Goal: Obtain resource: Obtain resource

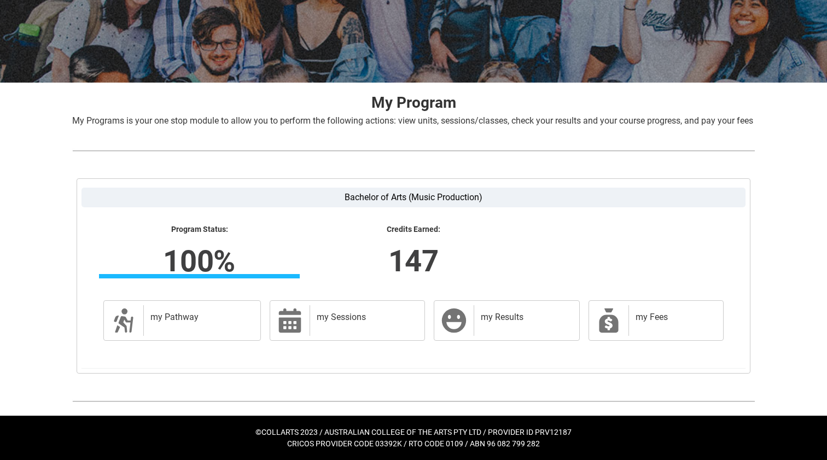
scroll to position [149, 0]
click at [474, 310] on div "my Results" at bounding box center [524, 320] width 101 height 31
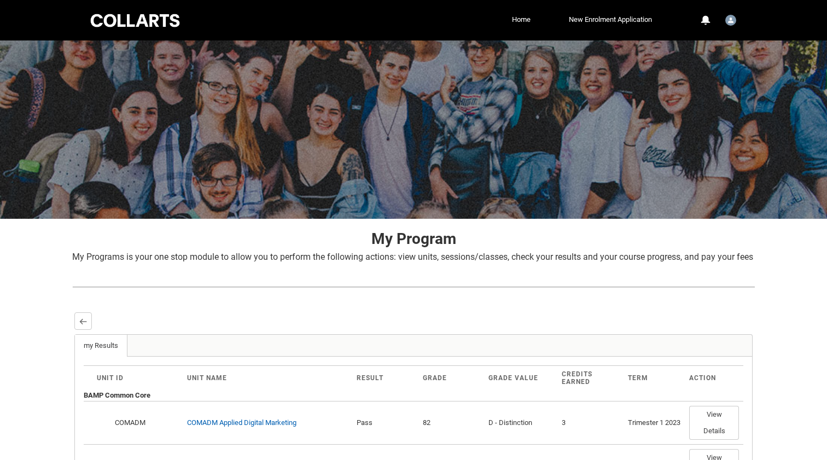
scroll to position [0, 0]
click at [79, 330] on button "Back" at bounding box center [83, 321] width 18 height 18
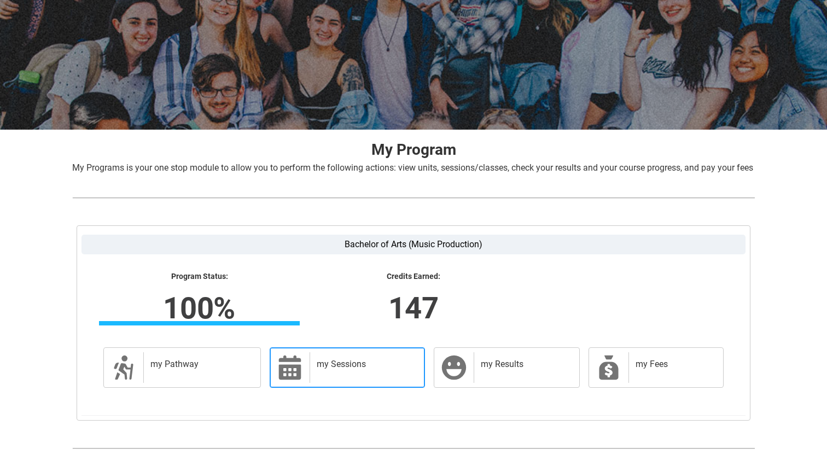
scroll to position [88, 0]
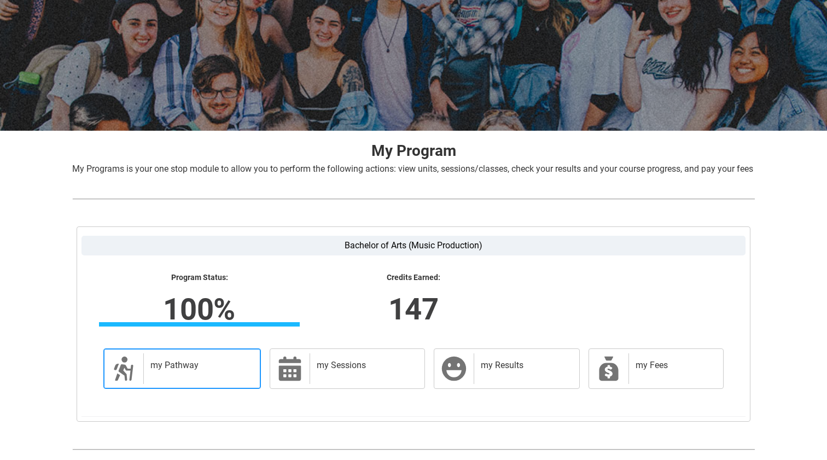
click at [201, 384] on div "my Pathway" at bounding box center [199, 368] width 113 height 31
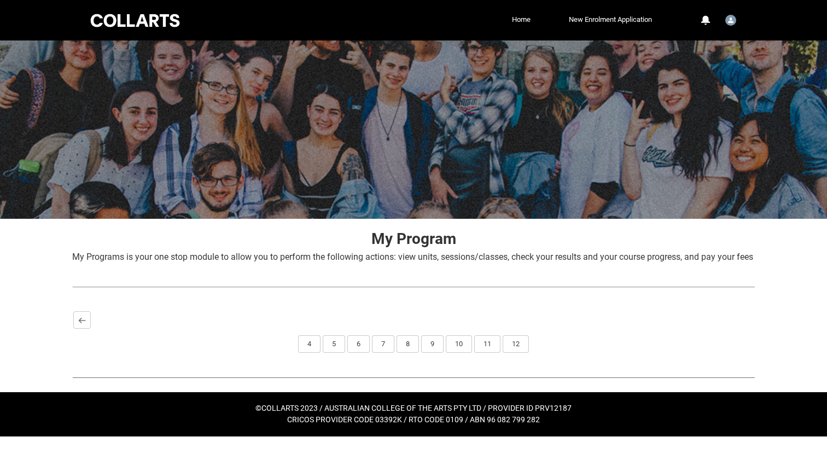
scroll to position [0, 0]
click at [514, 353] on button "12" at bounding box center [516, 344] width 26 height 18
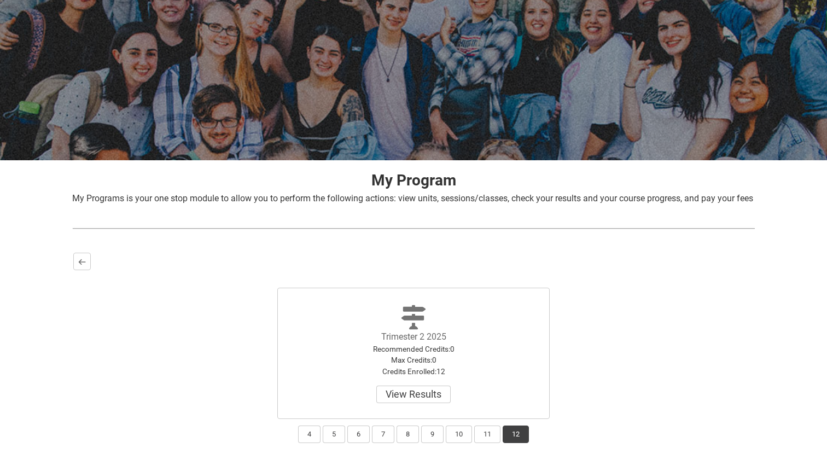
scroll to position [55, 0]
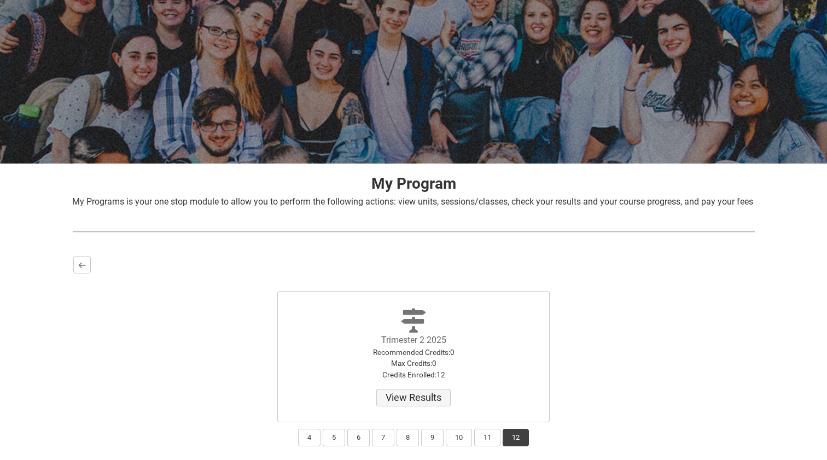
click at [416, 406] on button "View Results" at bounding box center [413, 398] width 74 height 18
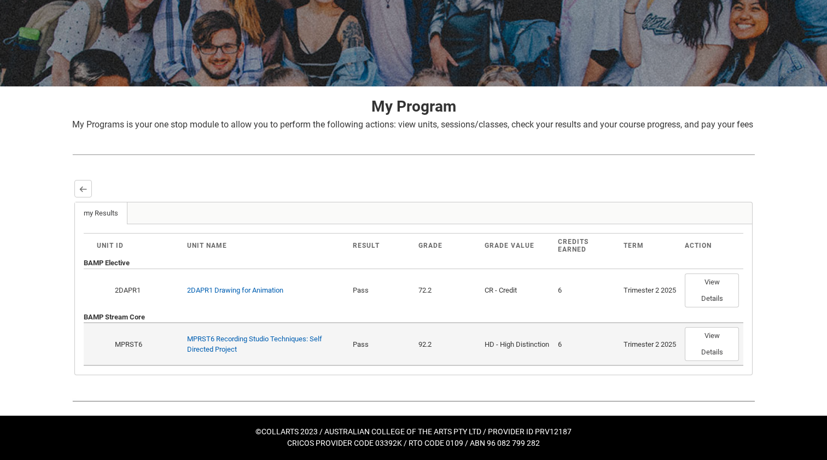
scroll to position [144, 0]
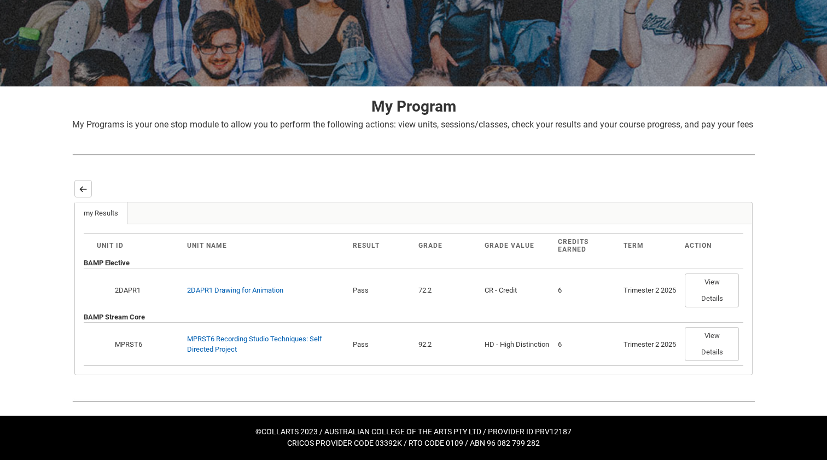
click at [86, 189] on lightning-primitive-icon "button" at bounding box center [83, 189] width 8 height 8
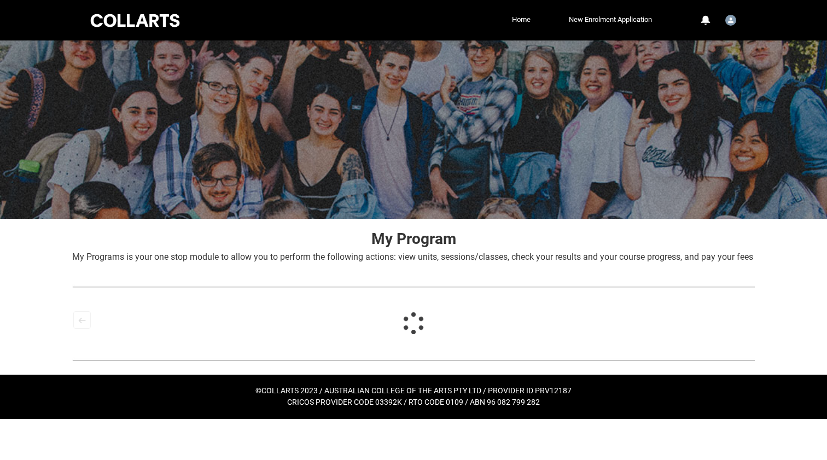
scroll to position [0, 0]
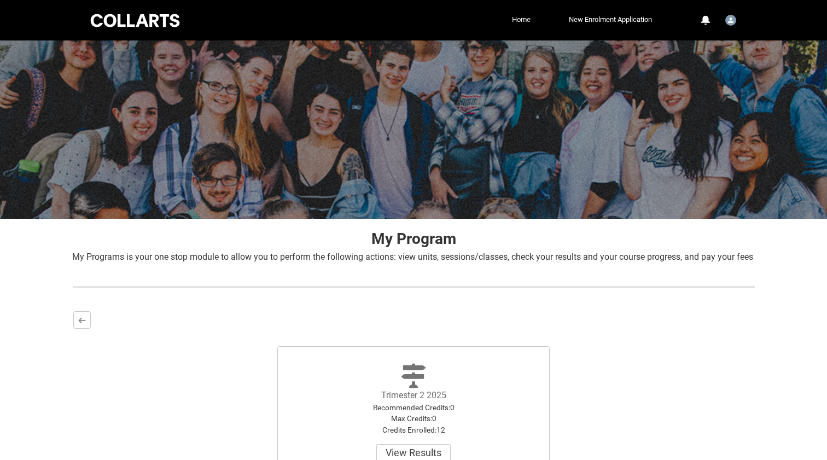
click at [510, 19] on link "Home" at bounding box center [521, 19] width 24 height 16
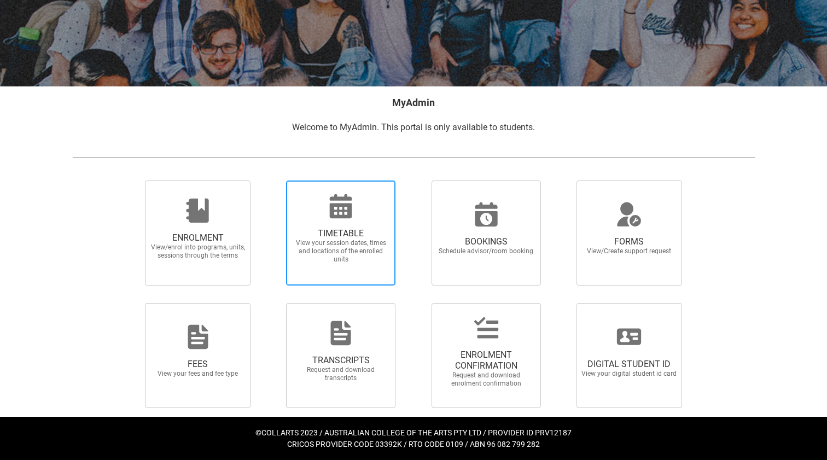
scroll to position [103, 0]
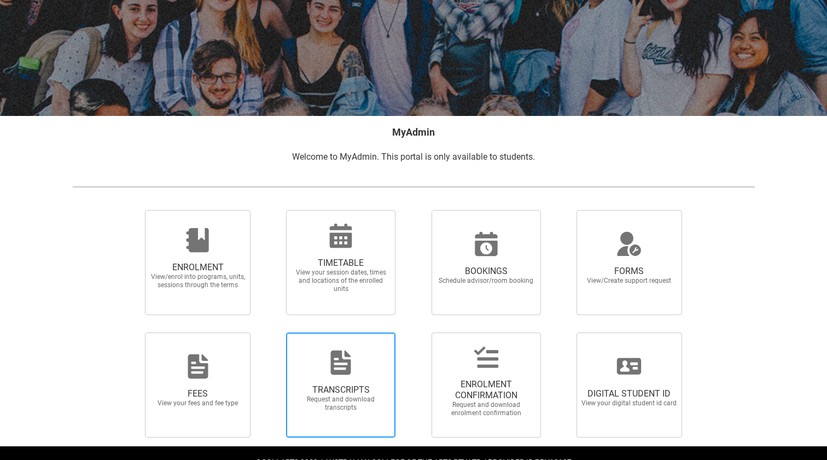
click at [340, 362] on icon at bounding box center [341, 363] width 20 height 24
click at [272, 333] on input "TRANSCRIPTS Request and download transcripts" at bounding box center [272, 332] width 1 height 1
radio input "true"
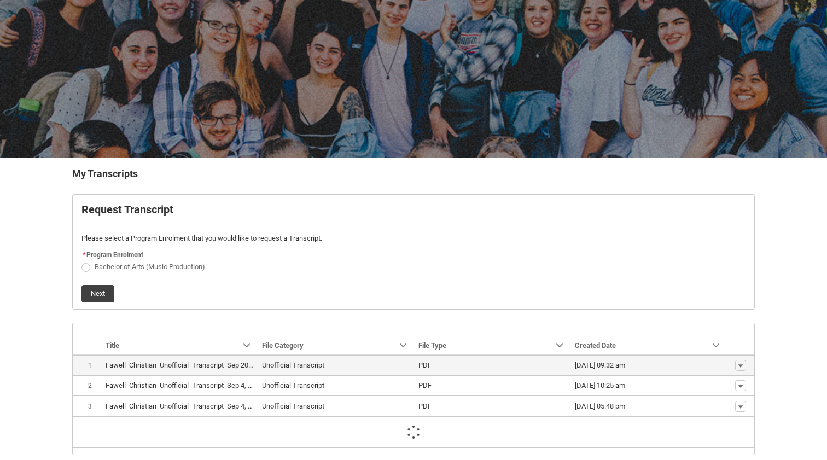
scroll to position [77, 0]
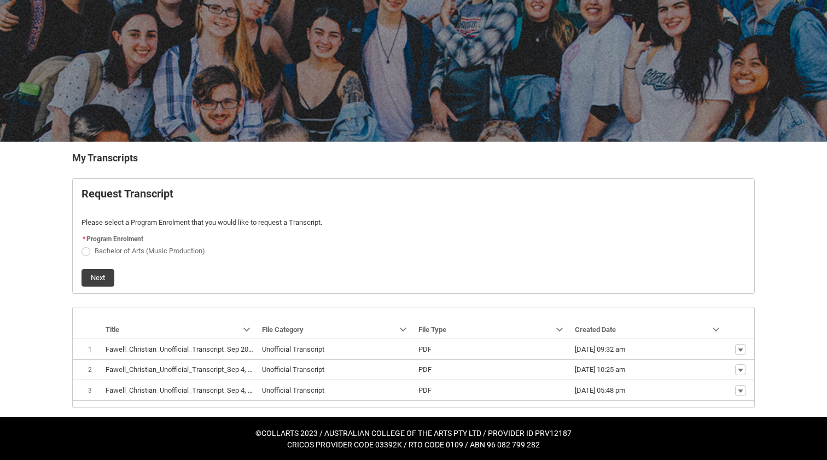
click at [89, 248] on span "Request_Student_Transcript flow" at bounding box center [85, 251] width 9 height 9
click at [81, 245] on input "Bachelor of Arts (Music Production)" at bounding box center [81, 244] width 1 height 1
radio input "true"
click at [95, 276] on button "Next" at bounding box center [97, 278] width 33 height 18
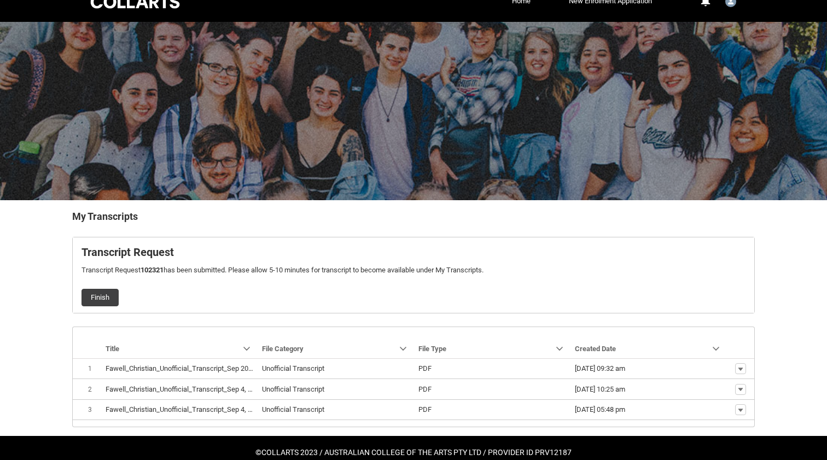
scroll to position [16, 0]
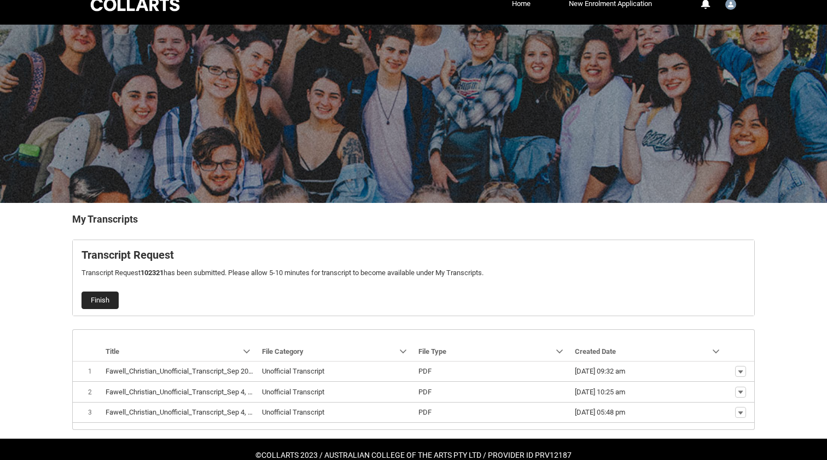
click at [109, 303] on button "Finish" at bounding box center [99, 301] width 37 height 18
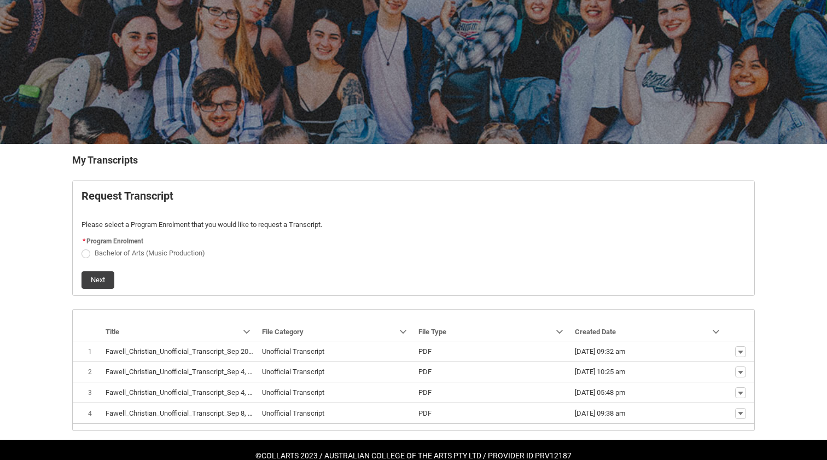
scroll to position [73, 0]
